Goal: Navigation & Orientation: Find specific page/section

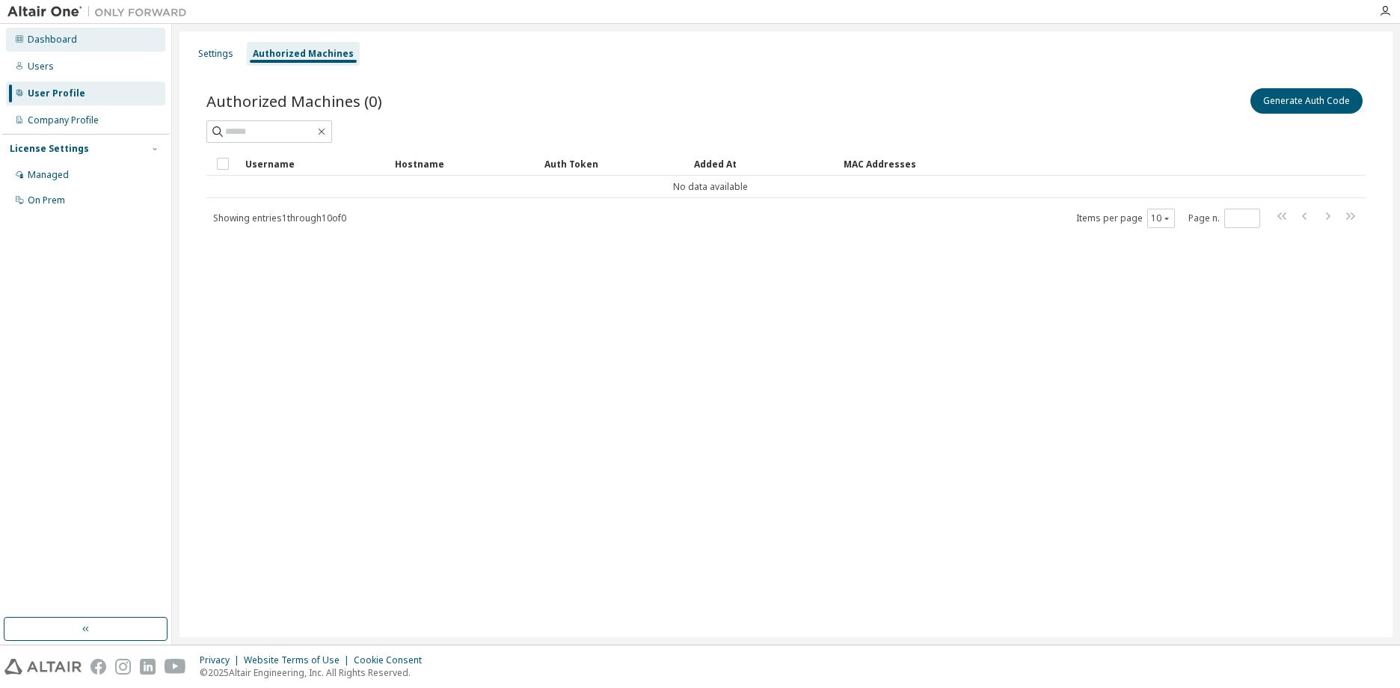
click at [40, 32] on div "Dashboard" at bounding box center [85, 40] width 159 height 24
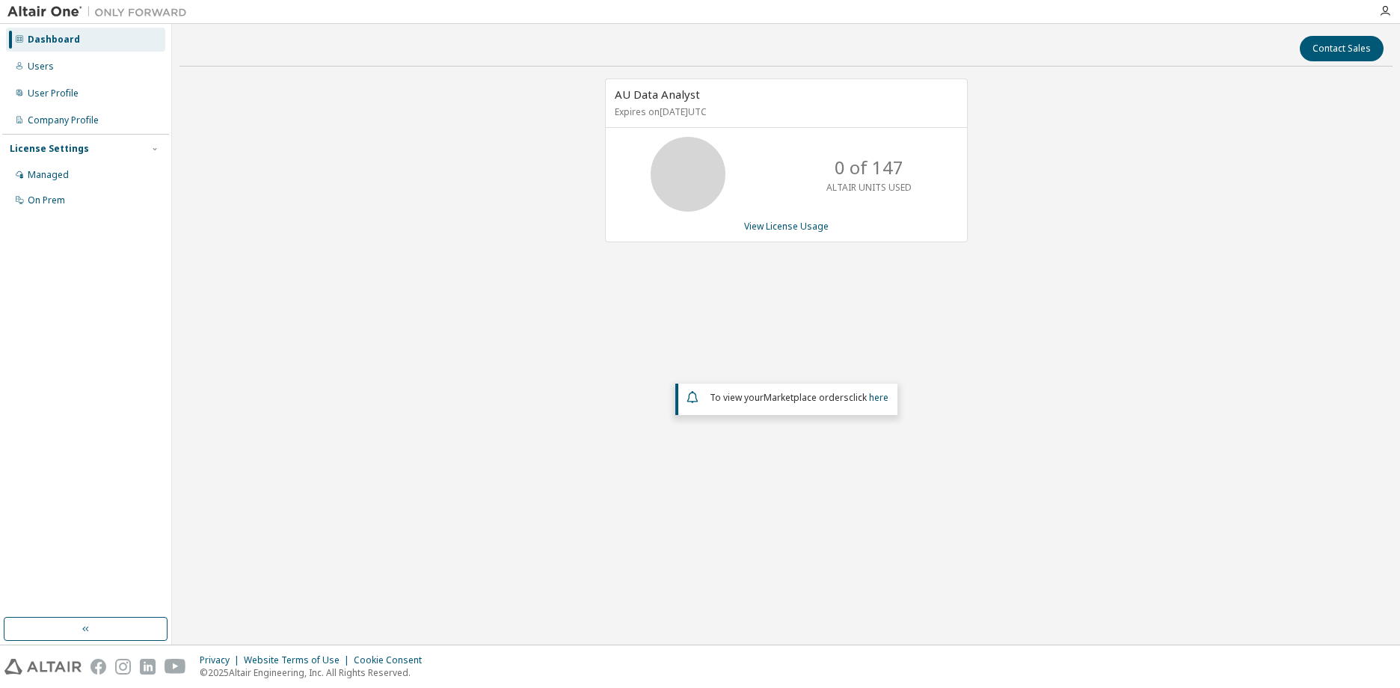
click at [410, 389] on div "AU Data Analyst Expires on [DATE] UTC 0 of 147 ALTAIR UNITS USED View License U…" at bounding box center [786, 302] width 1213 height 447
click at [44, 174] on div "Managed" at bounding box center [48, 175] width 41 height 12
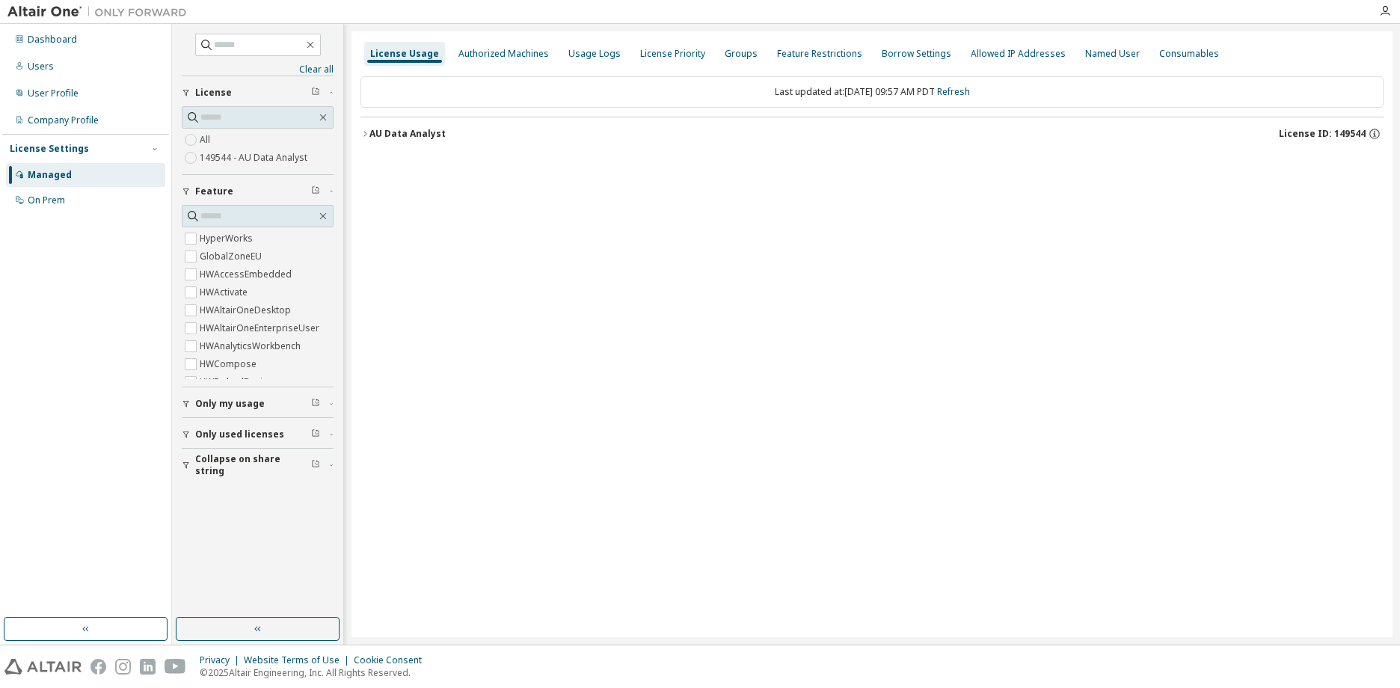
click at [362, 131] on icon "button" at bounding box center [365, 133] width 9 height 9
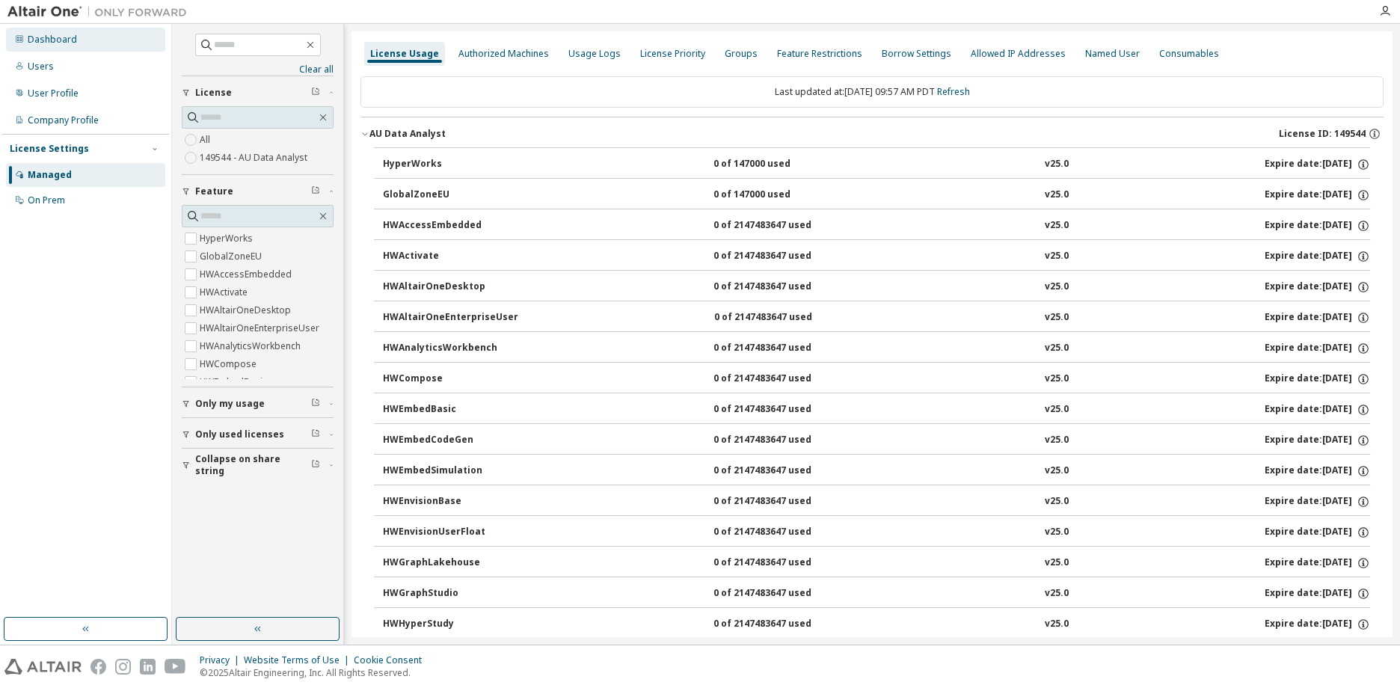
click at [49, 37] on div "Dashboard" at bounding box center [52, 40] width 49 height 12
